Goal: Task Accomplishment & Management: Manage account settings

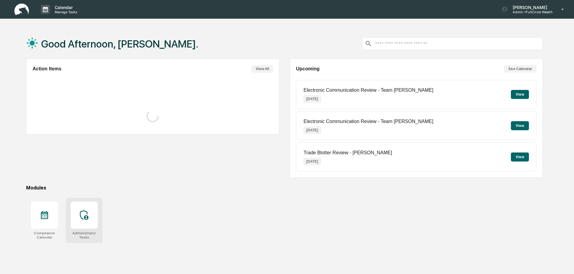
click at [88, 225] on div at bounding box center [84, 214] width 27 height 27
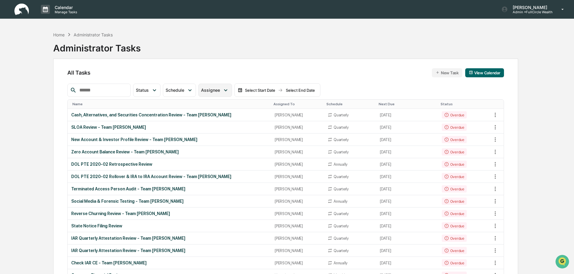
click at [230, 94] on div "Assignee" at bounding box center [214, 90] width 33 height 13
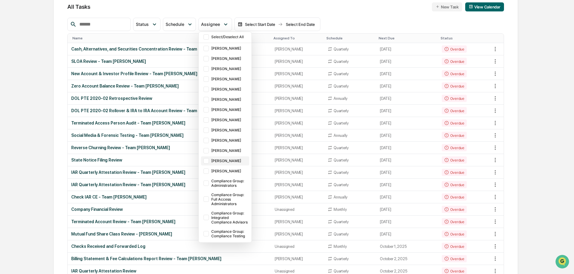
scroll to position [90, 0]
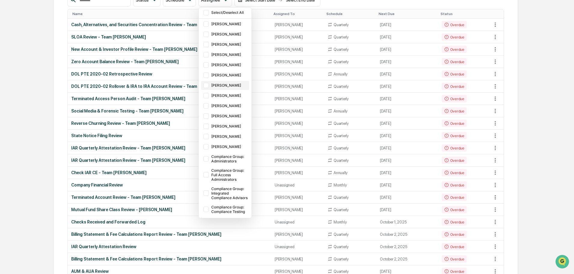
click at [229, 81] on div "Jamie Jenkins" at bounding box center [225, 85] width 48 height 9
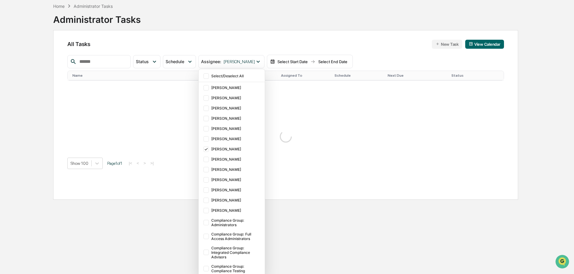
scroll to position [87, 0]
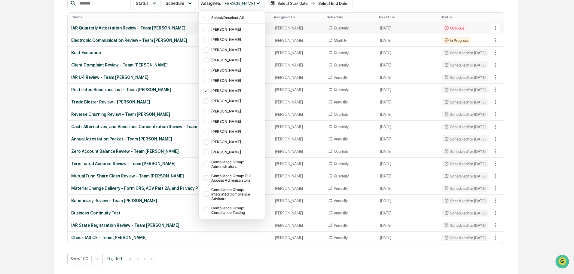
click at [377, 29] on td "September 4, 2025" at bounding box center [408, 28] width 62 height 12
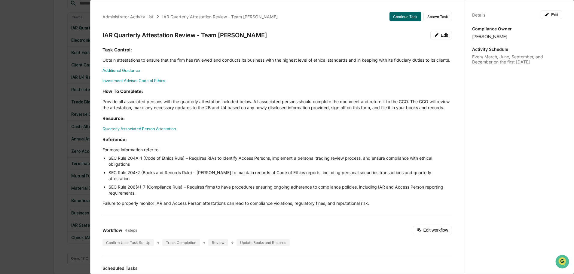
click at [48, 59] on div "Administrator Activity List IAR Quarterly Attestation Review - Team Brent Conti…" at bounding box center [287, 137] width 574 height 274
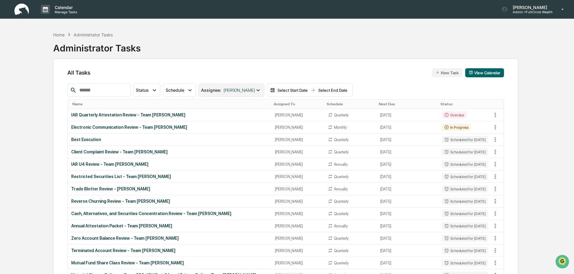
click at [260, 89] on icon at bounding box center [258, 90] width 7 height 7
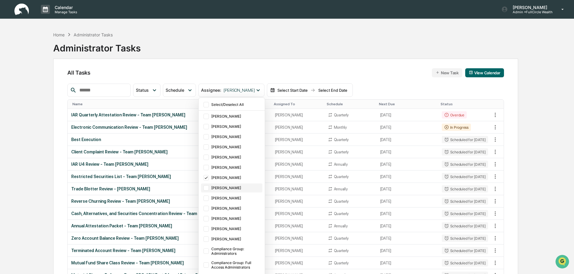
click at [229, 191] on div "Brent Sikes" at bounding box center [231, 187] width 61 height 9
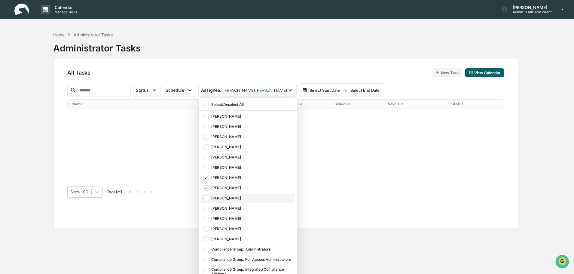
click at [229, 196] on div "[PERSON_NAME]" at bounding box center [247, 198] width 93 height 9
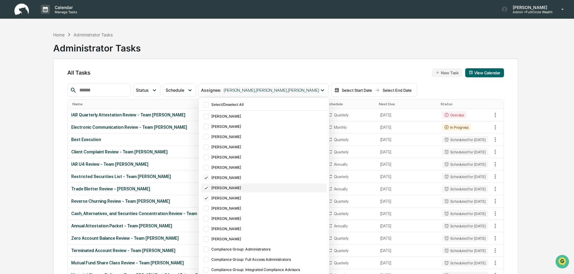
click at [231, 187] on div "Brent Sikes" at bounding box center [268, 187] width 114 height 5
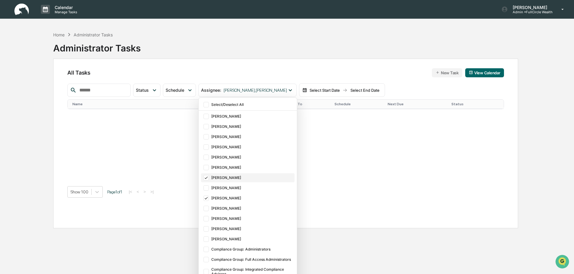
click at [232, 181] on div "Jamie Jenkins" at bounding box center [247, 177] width 93 height 9
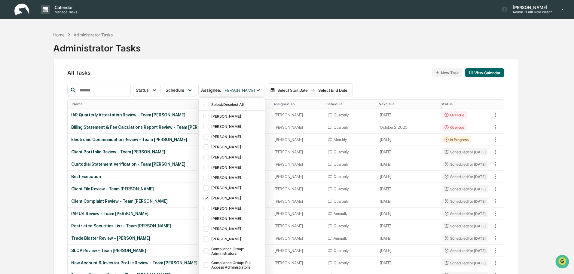
click at [380, 53] on div "Home Administrator Tasks Administrator Tasks" at bounding box center [285, 44] width 465 height 30
